Goal: Task Accomplishment & Management: Manage account settings

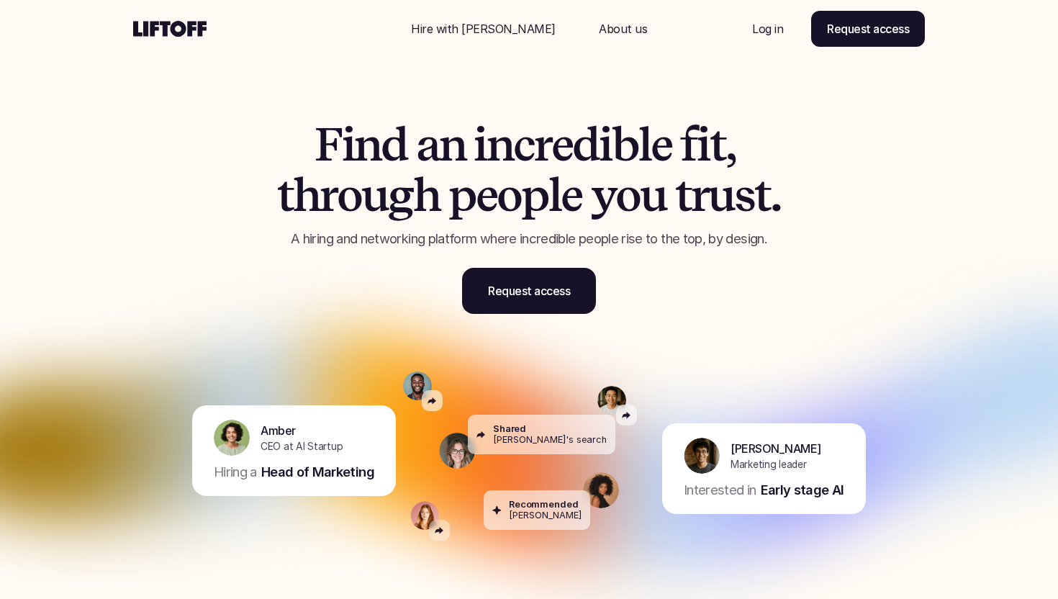
click at [765, 31] on p "Log in" at bounding box center [767, 28] width 31 height 17
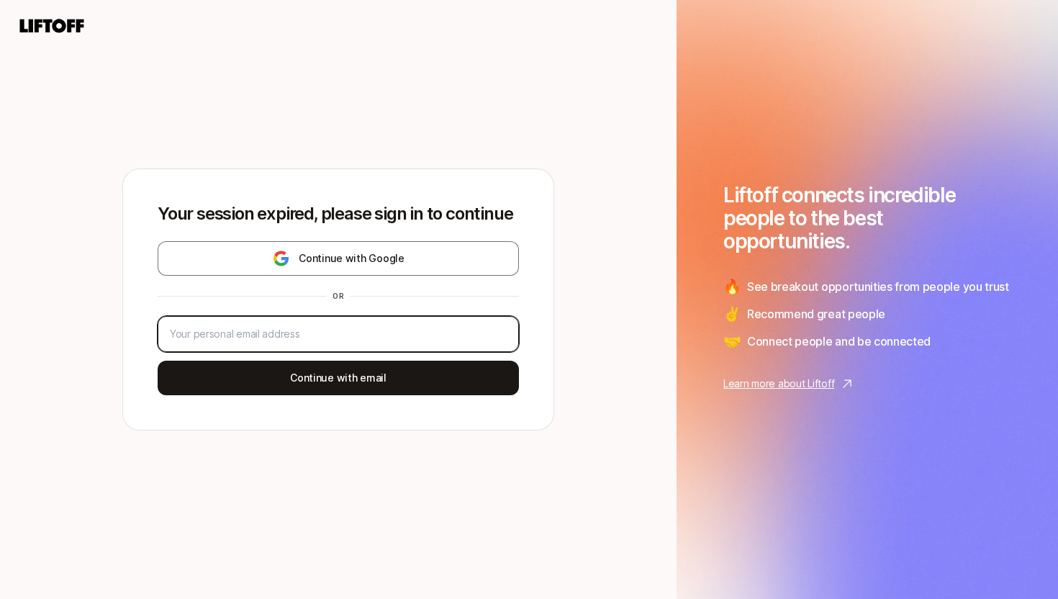
click at [327, 338] on input "email" at bounding box center [338, 333] width 337 height 17
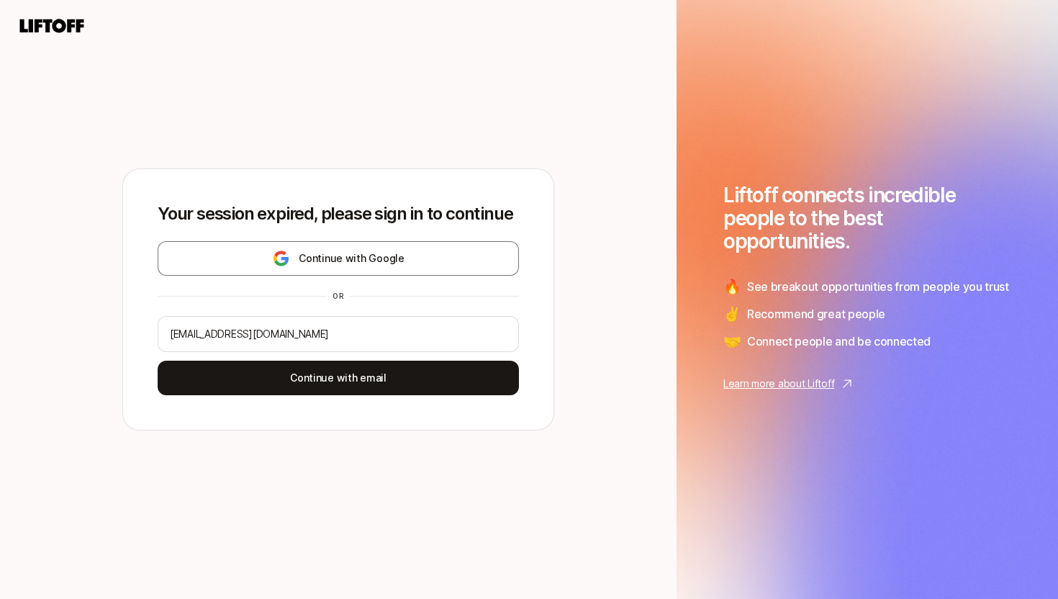
click at [273, 356] on div "Continue with Google or boodie@gmail.com Continue with email" at bounding box center [338, 318] width 361 height 154
click at [273, 338] on input "boodie@gmail.com" at bounding box center [338, 333] width 337 height 17
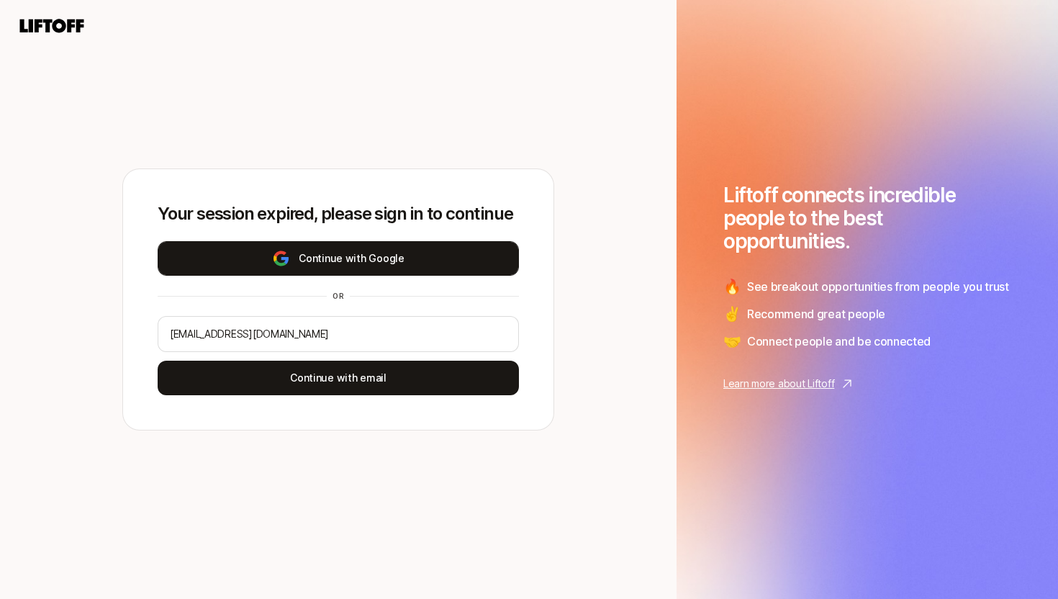
click at [314, 268] on button "Continue with Google" at bounding box center [338, 258] width 361 height 35
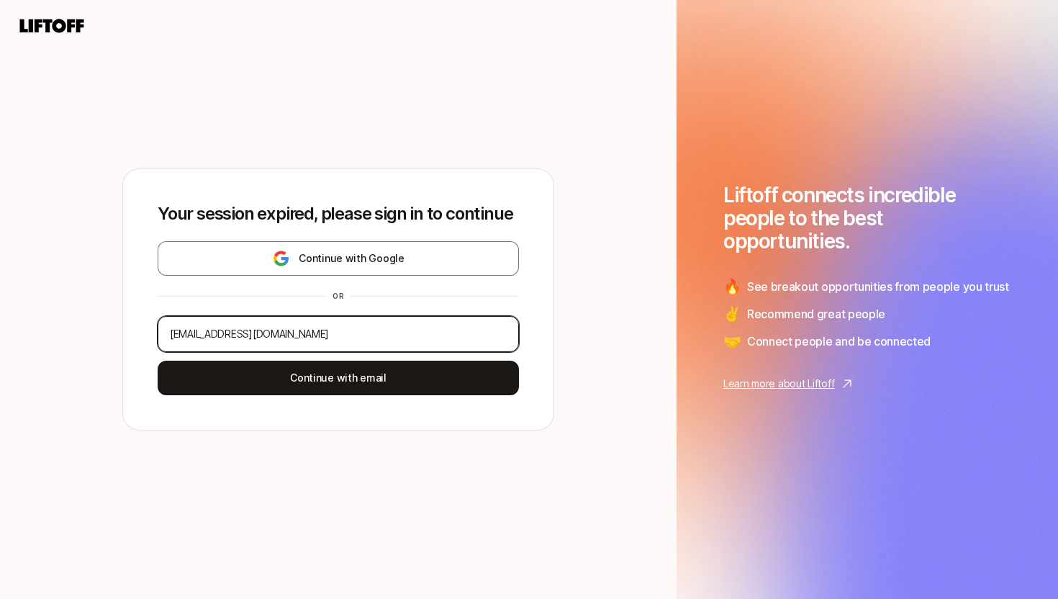
click at [325, 332] on input "boodie@gmail.com" at bounding box center [338, 333] width 337 height 17
type input "j"
